Goal: Transaction & Acquisition: Purchase product/service

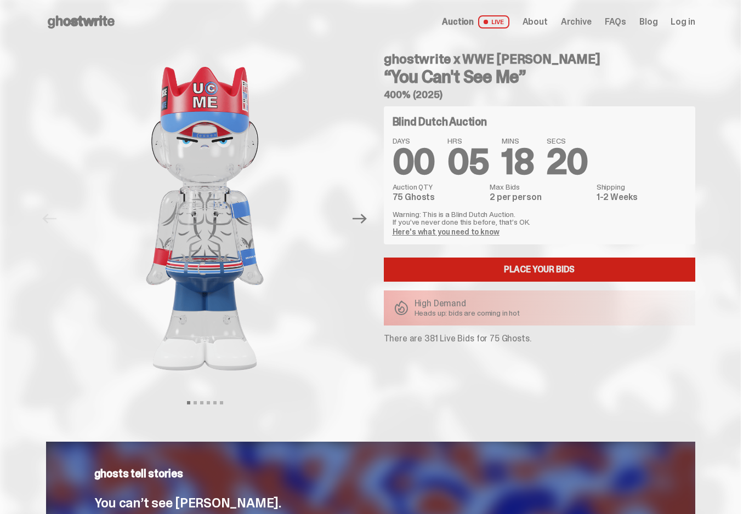
click at [586, 266] on link "Place your Bids" at bounding box center [539, 270] width 311 height 24
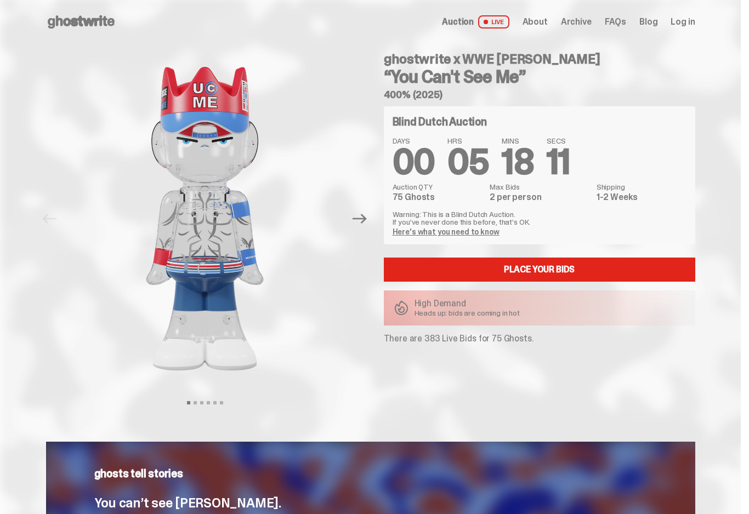
click at [463, 235] on link "Here's what you need to know" at bounding box center [445, 232] width 107 height 10
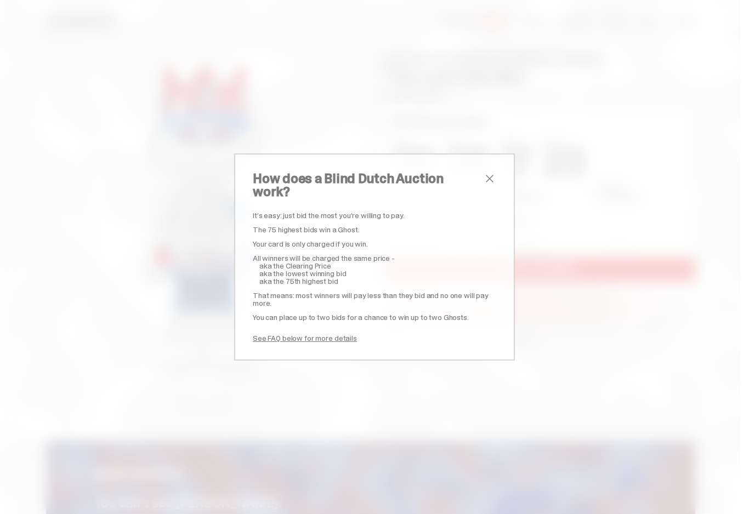
click at [335, 333] on link "See FAQ below for more details" at bounding box center [305, 338] width 104 height 10
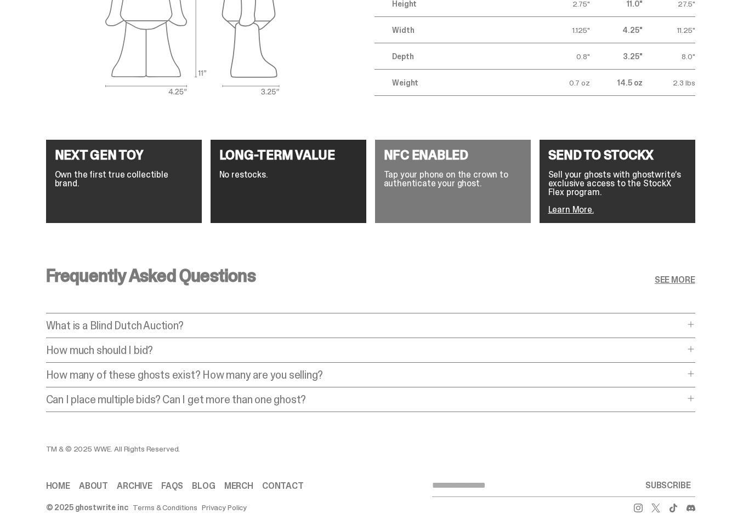
scroll to position [1867, 0]
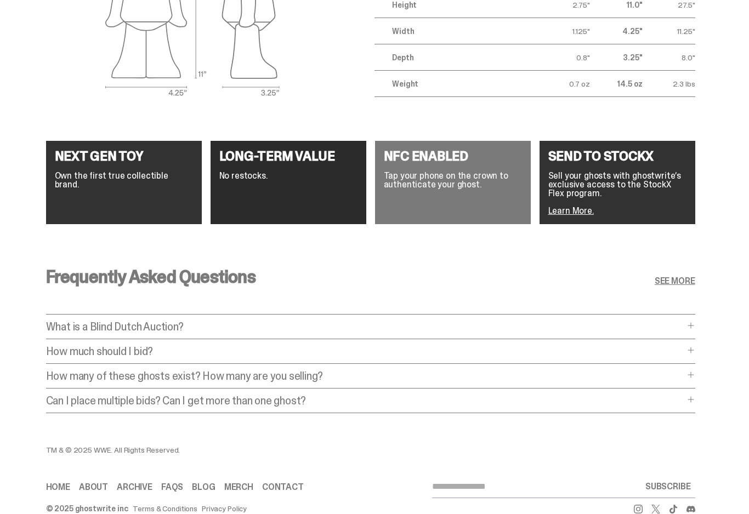
click at [217, 346] on p "How much should I bid?" at bounding box center [365, 351] width 638 height 11
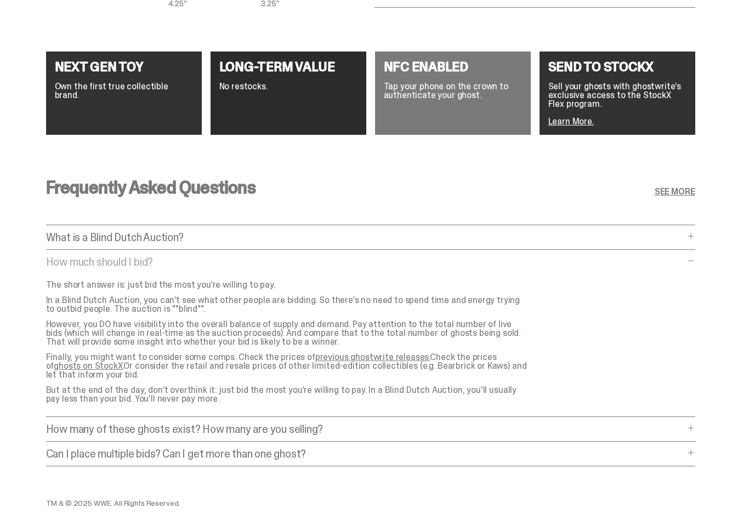
scroll to position [1954, 0]
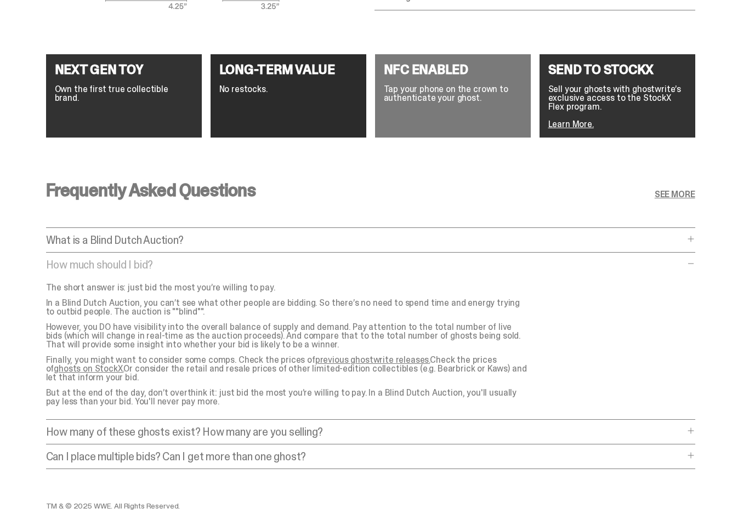
click at [498, 235] on p "What is a Blind Dutch Auction?" at bounding box center [365, 240] width 638 height 11
